Goal: Complete application form

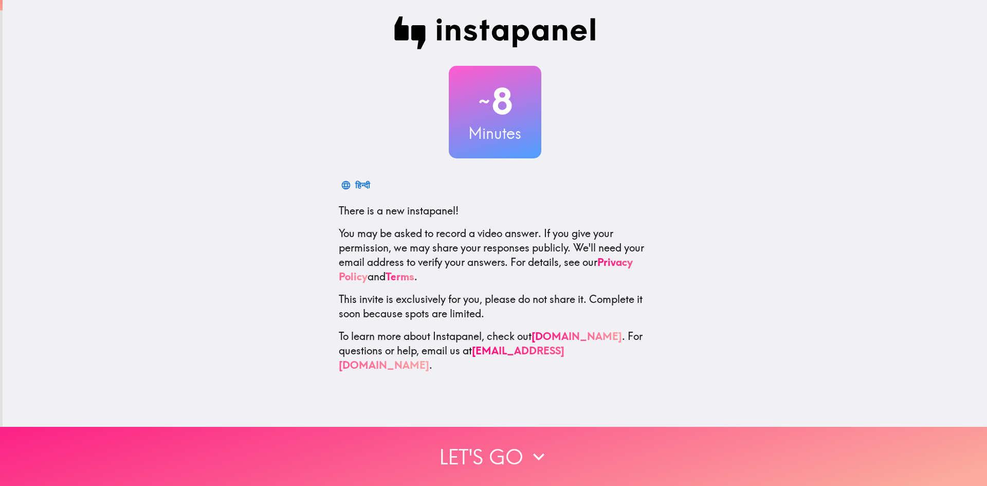
click at [486, 443] on button "Let's go" at bounding box center [493, 456] width 987 height 59
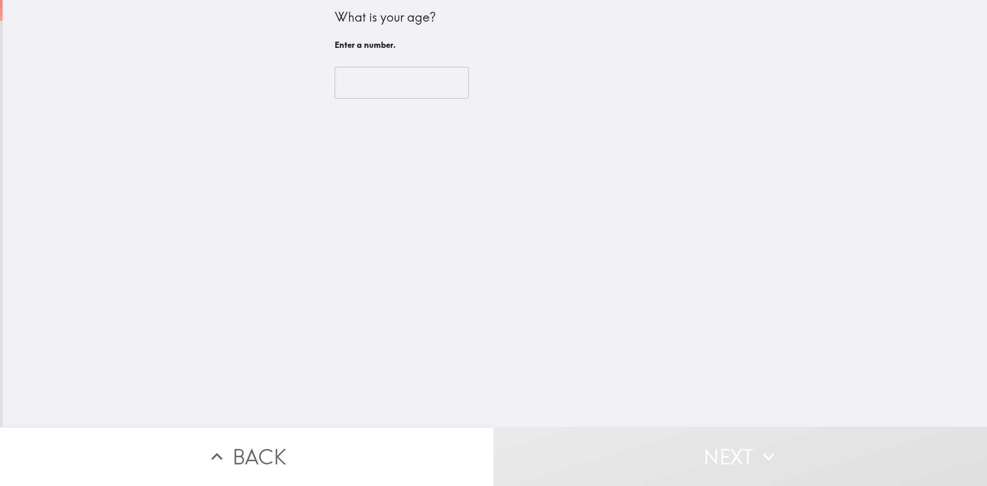
click at [336, 88] on input "number" at bounding box center [402, 83] width 134 height 32
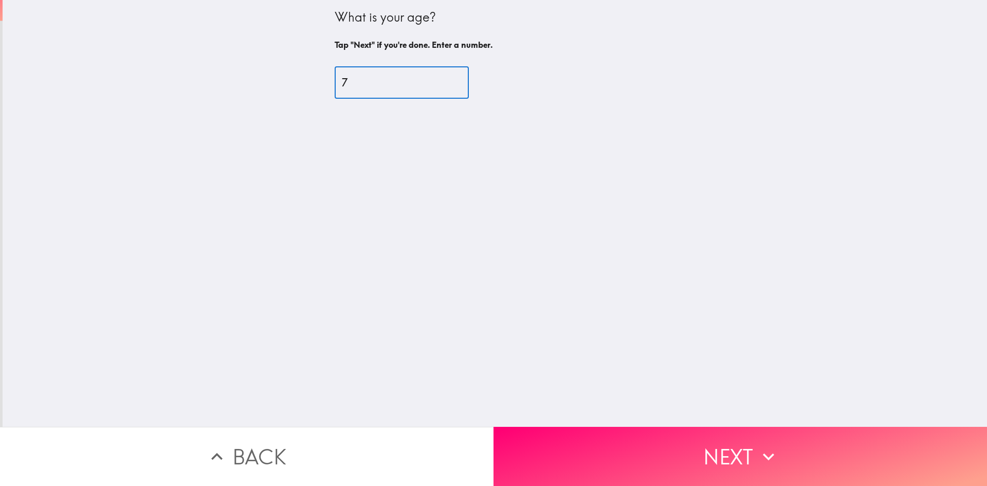
click at [335, 85] on input "7" at bounding box center [402, 83] width 134 height 32
click at [352, 82] on input "7" at bounding box center [402, 83] width 134 height 32
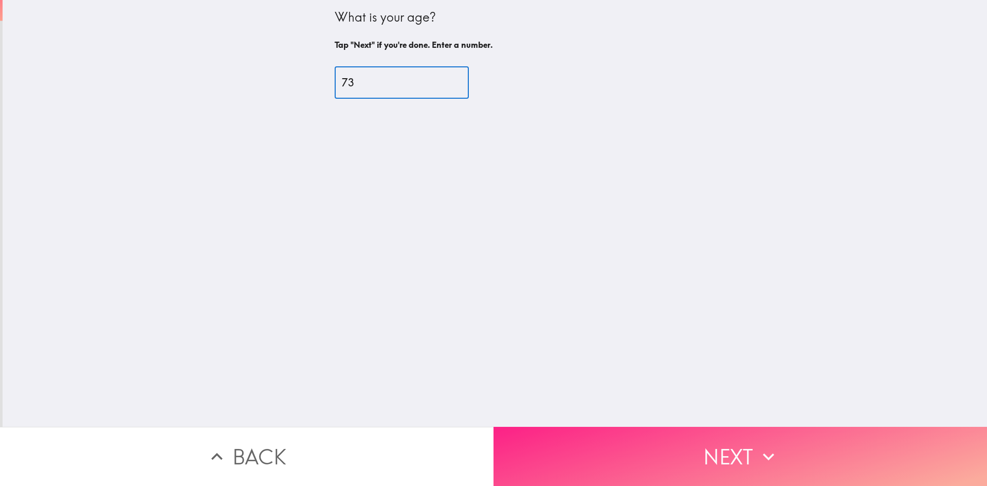
type input "73"
click at [726, 449] on button "Next" at bounding box center [741, 456] width 494 height 59
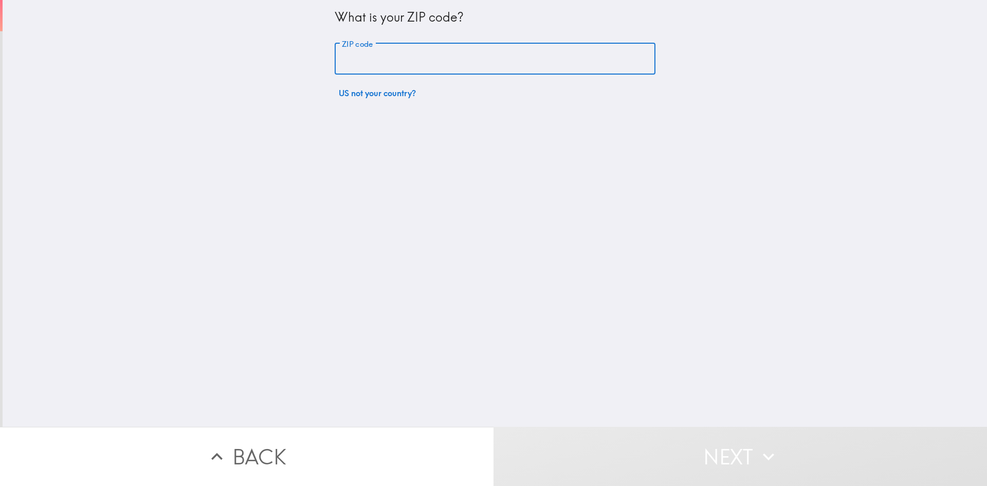
click at [359, 50] on div "ZIP code ZIP code" at bounding box center [495, 59] width 321 height 32
type input "32926"
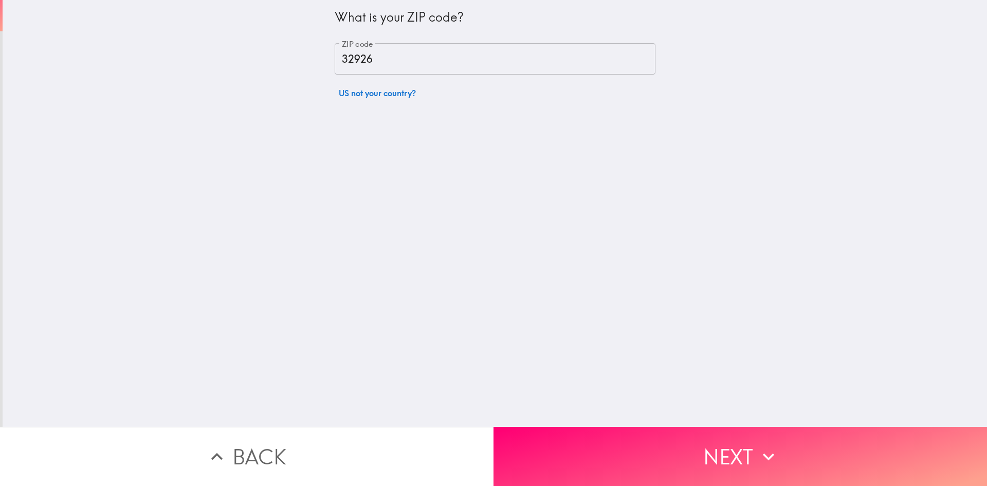
click at [514, 98] on div "What is your ZIP code? ZIP code 32926 ZIP code US not your country?" at bounding box center [495, 51] width 321 height 103
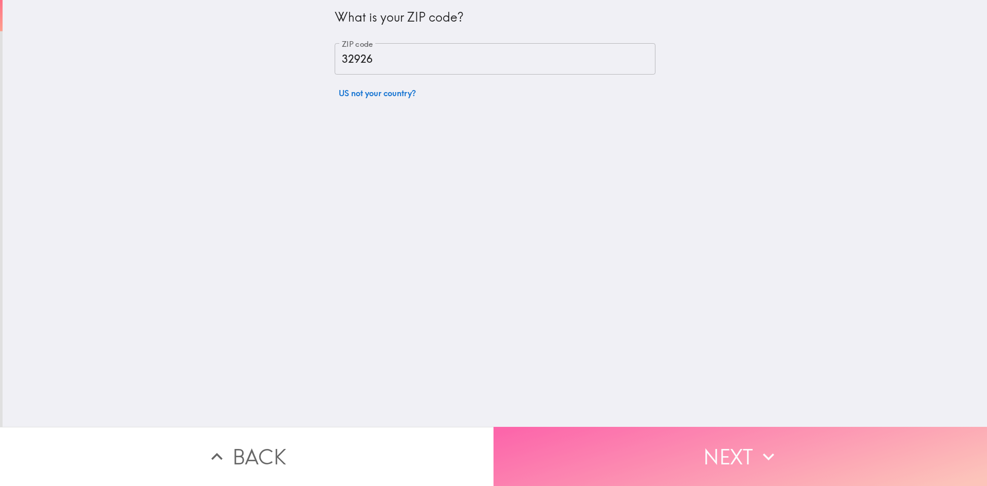
click at [572, 458] on button "Next" at bounding box center [741, 456] width 494 height 59
